Goal: Transaction & Acquisition: Purchase product/service

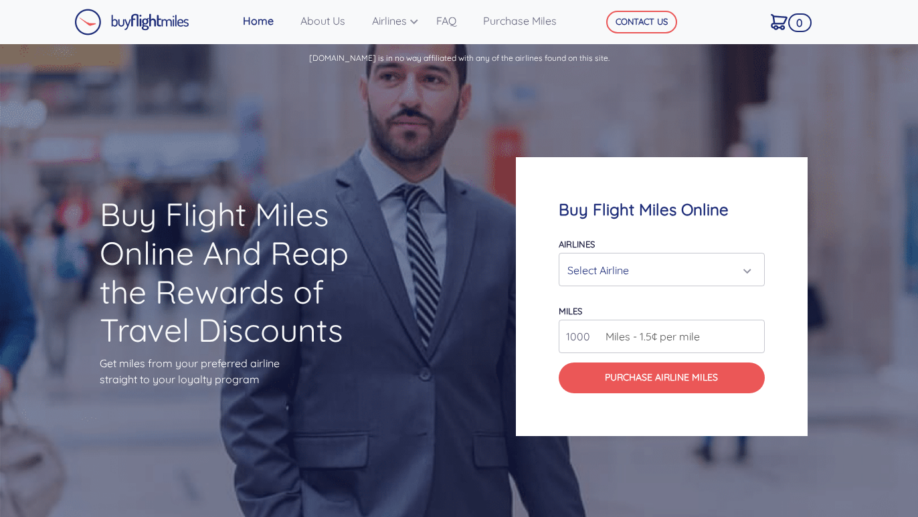
drag, startPoint x: 589, startPoint y: 338, endPoint x: 556, endPoint y: 324, distance: 35.7
click at [556, 324] on div "Buy Flight Miles Online Airlines Air Canada Aeroplan Air France/KLM Flying Blue…" at bounding box center [662, 296] width 292 height 279
click at [621, 346] on input "25.000" at bounding box center [662, 336] width 207 height 33
click at [756, 334] on input "26" at bounding box center [662, 336] width 207 height 33
click at [756, 343] on input "25" at bounding box center [662, 336] width 207 height 33
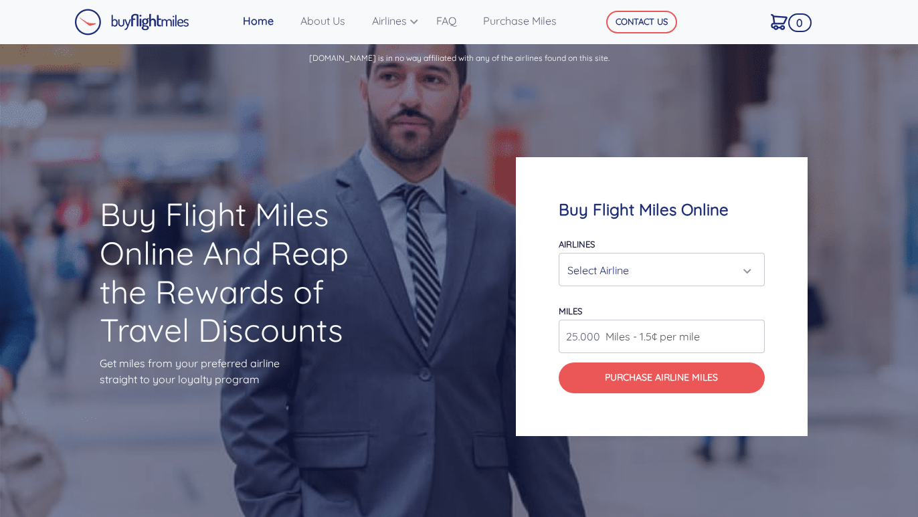
type input "25.000"
click at [684, 274] on div "Select Airline" at bounding box center [657, 270] width 181 height 25
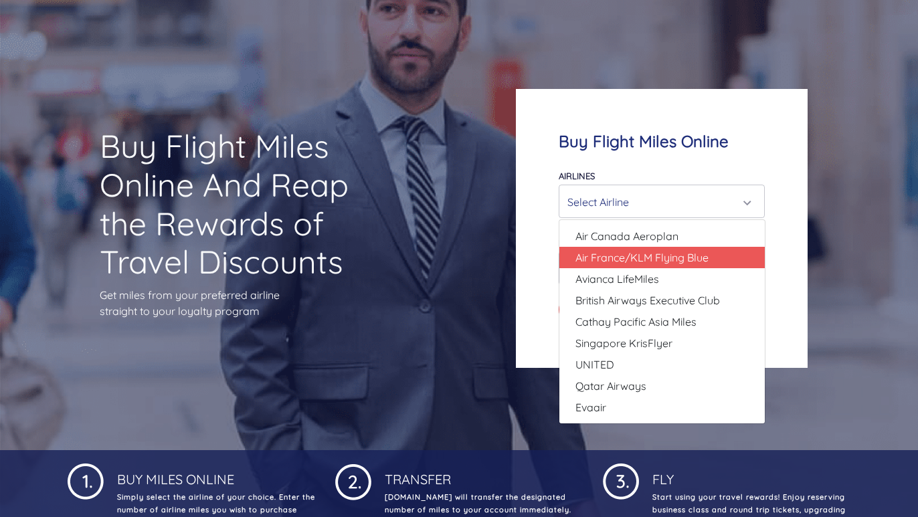
scroll to position [69, 0]
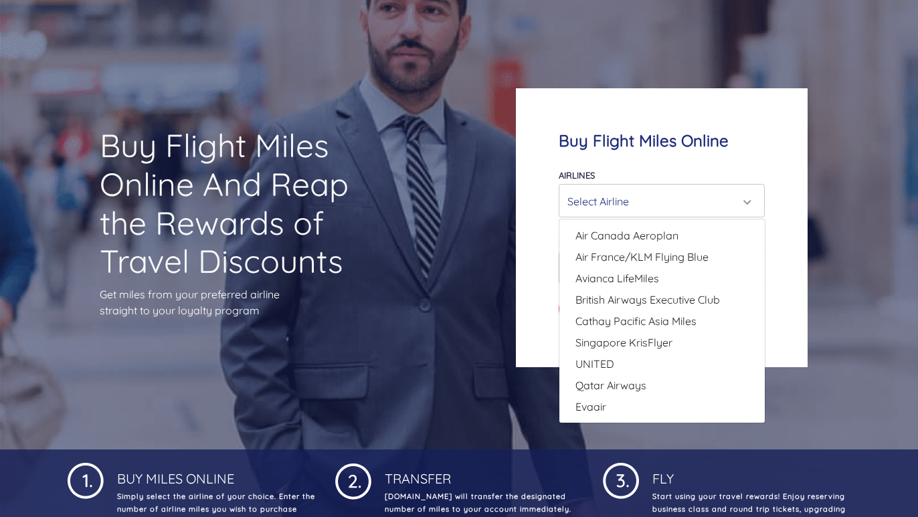
click at [790, 118] on div "Buy Flight Miles Online Airlines Air Canada Aeroplan Air France/KLM Flying Blue…" at bounding box center [662, 227] width 292 height 279
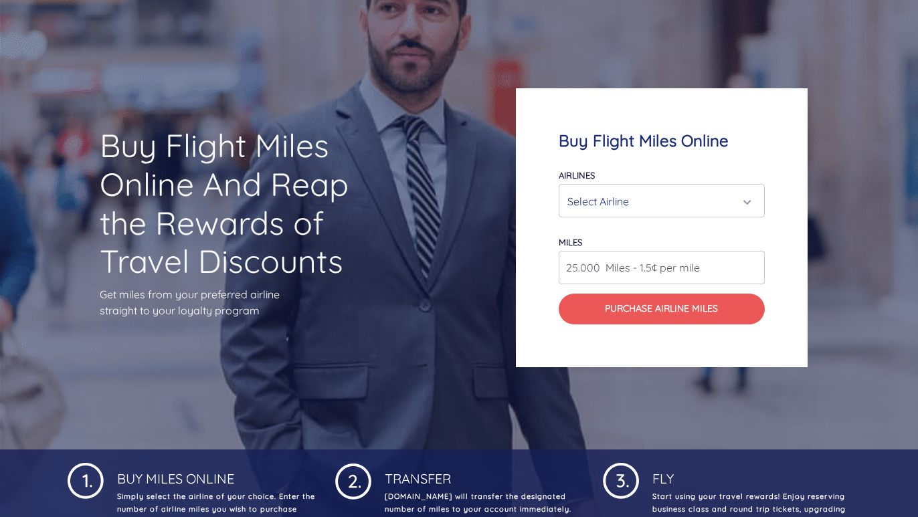
click at [691, 327] on div "Buy Flight Miles Online Airlines Air Canada Aeroplan Air France/KLM Flying Blue…" at bounding box center [662, 227] width 292 height 279
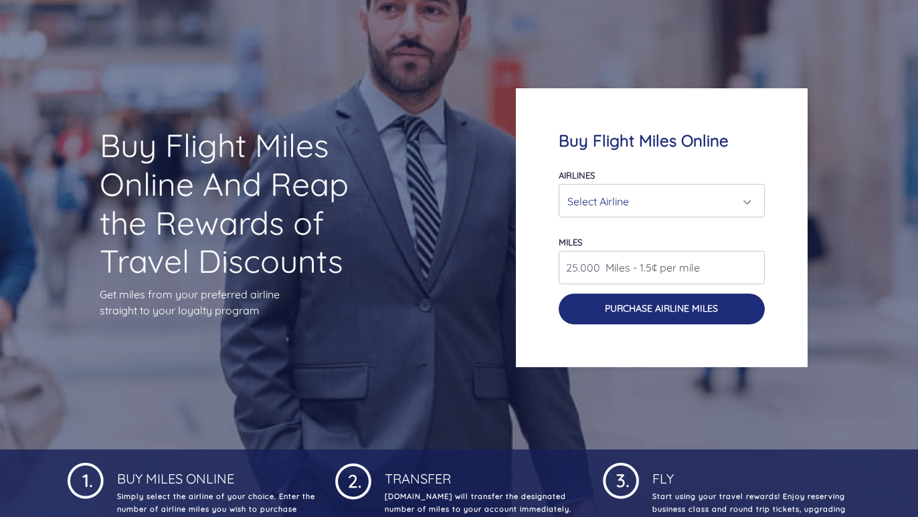
click at [685, 306] on button "Purchase Airline Miles" at bounding box center [662, 309] width 207 height 31
